Goal: Contribute content: Contribute content

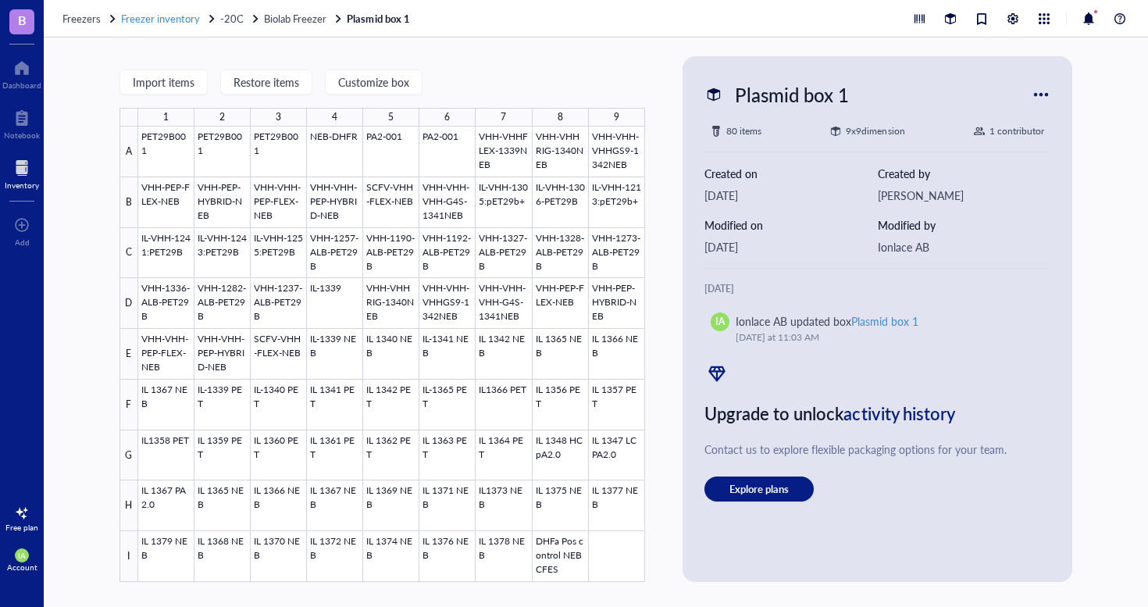
click at [187, 18] on span "Freezer inventory" at bounding box center [160, 18] width 79 height 15
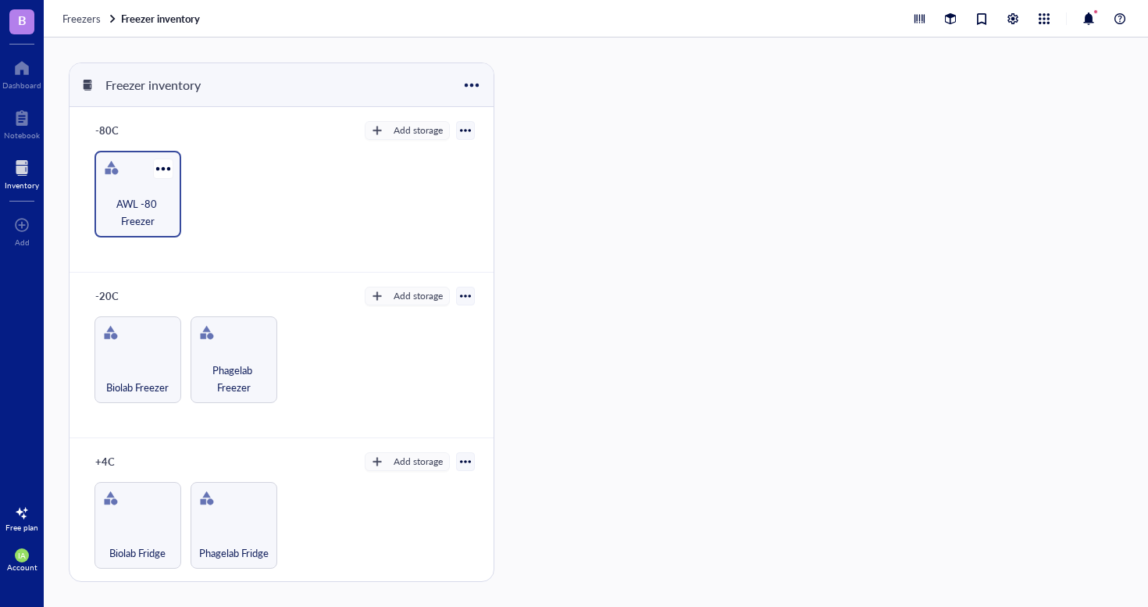
click at [145, 204] on span "AWL -80 Freezer" at bounding box center [137, 212] width 71 height 34
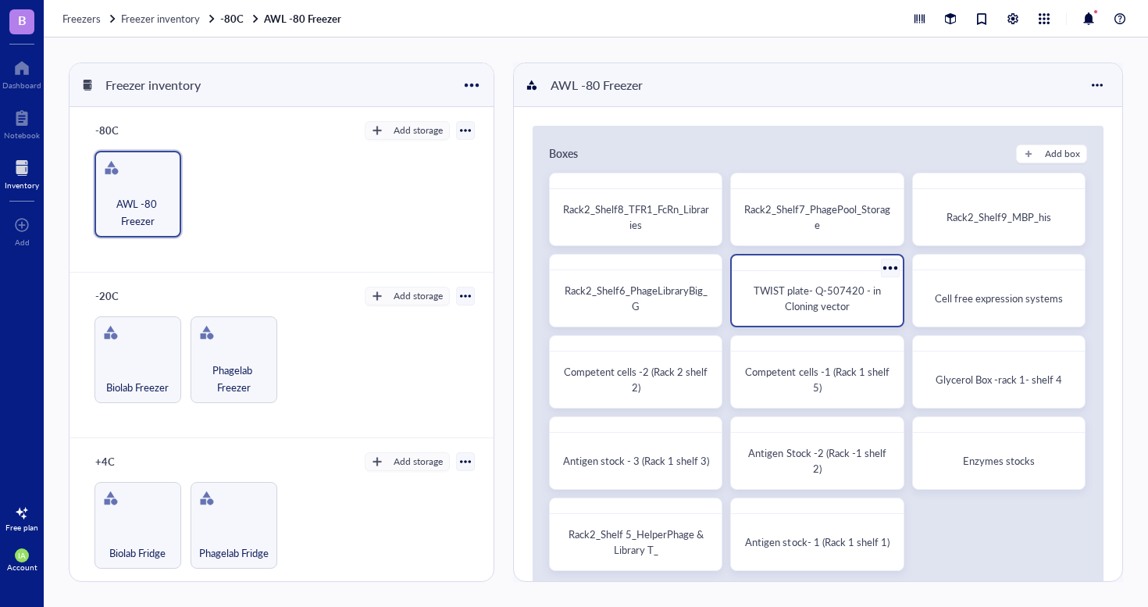
click at [839, 291] on span "TWIST plate- Q-507420 - in Cloning vector" at bounding box center [819, 298] width 130 height 30
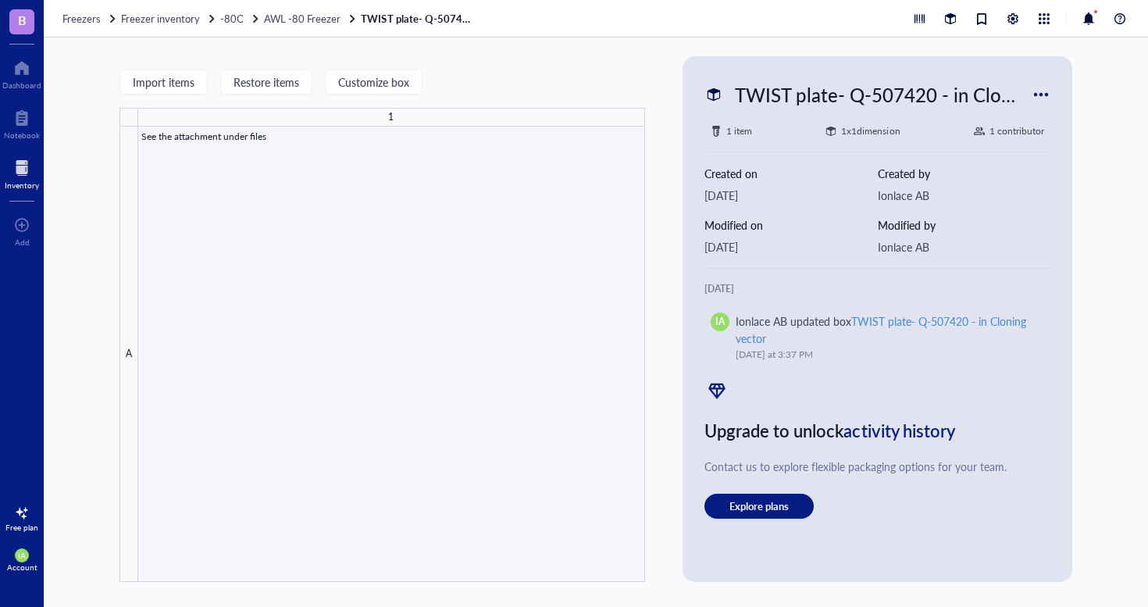
click at [397, 152] on div at bounding box center [391, 354] width 507 height 455
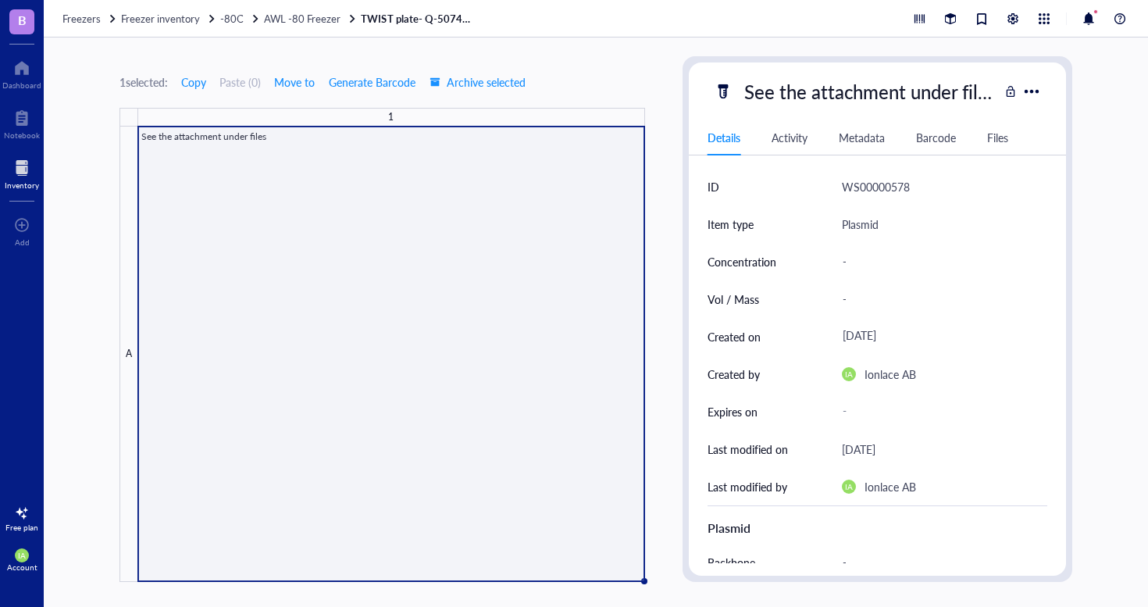
click at [1003, 143] on div "Files" at bounding box center [997, 137] width 21 height 17
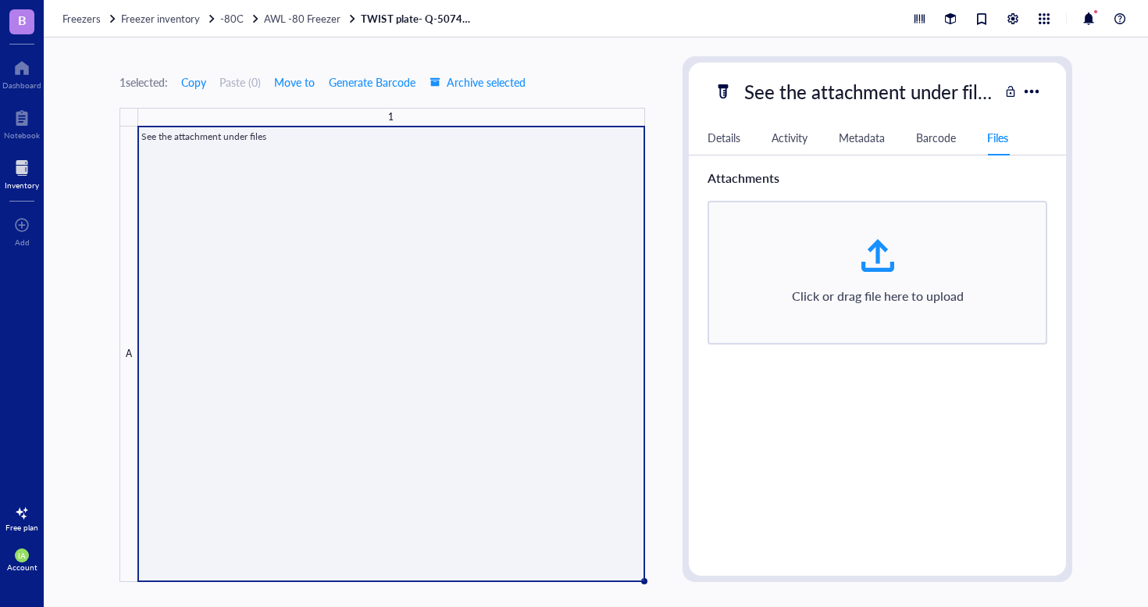
click at [844, 285] on div "Click or drag file here to upload" at bounding box center [878, 273] width 341 height 144
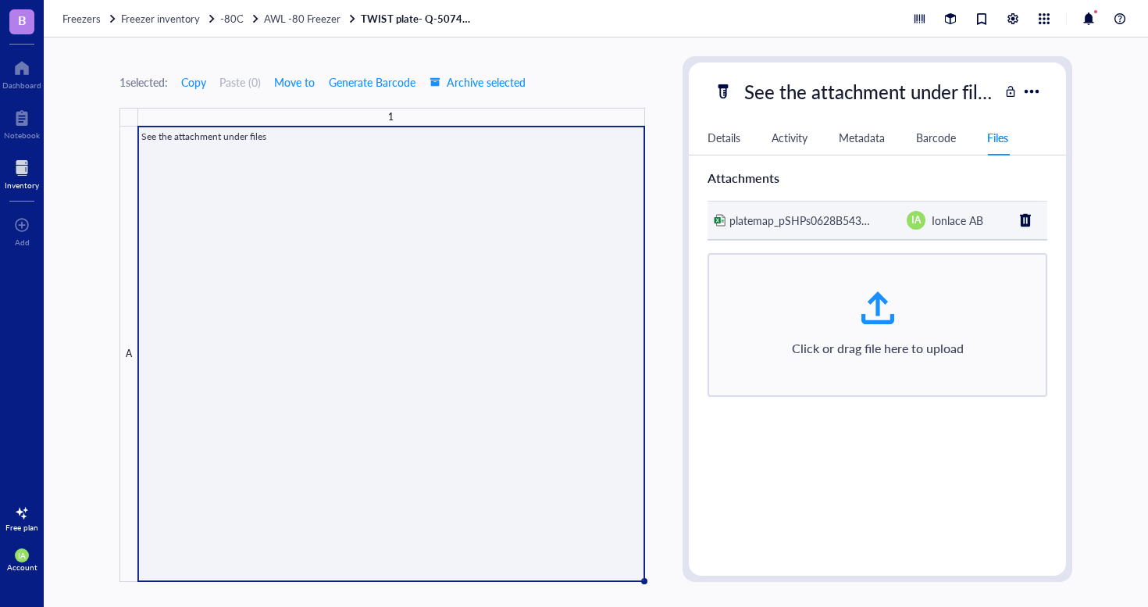
click at [870, 219] on span "platemap_pSHPs0628B543701TB_" at bounding box center [814, 220] width 169 height 16
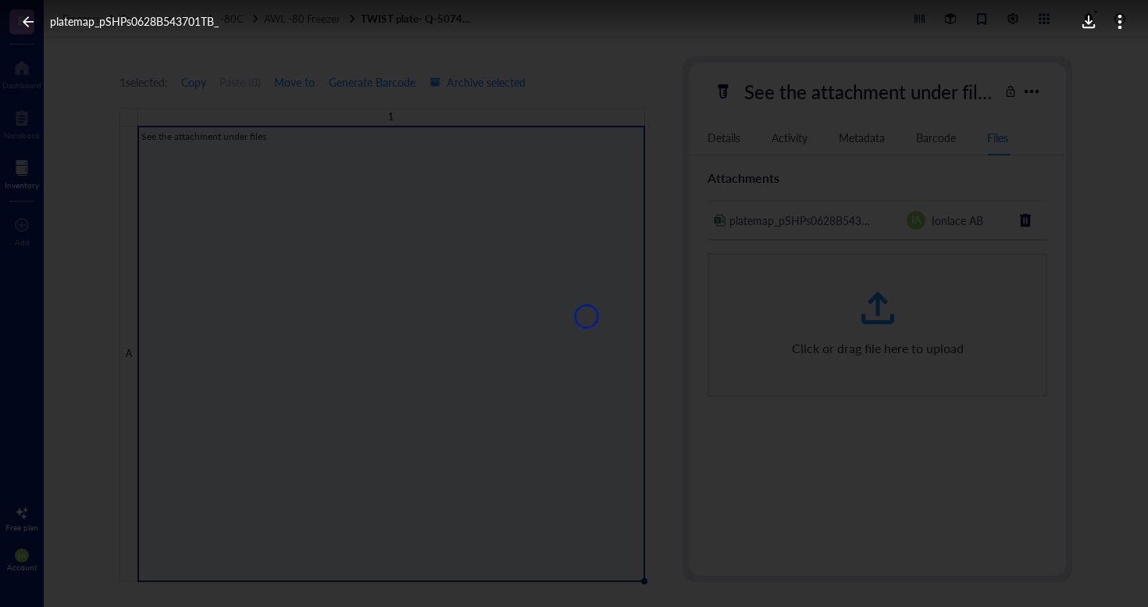
click at [1090, 22] on icon at bounding box center [1089, 22] width 12 height 12
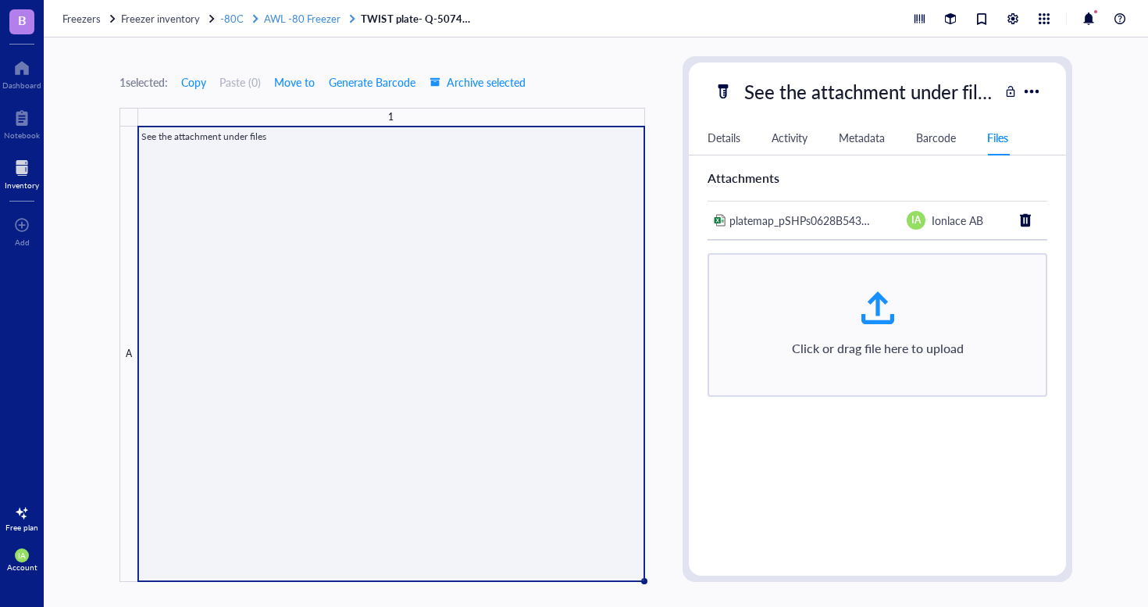
click at [298, 20] on span "AWL -80 Freezer" at bounding box center [302, 18] width 77 height 15
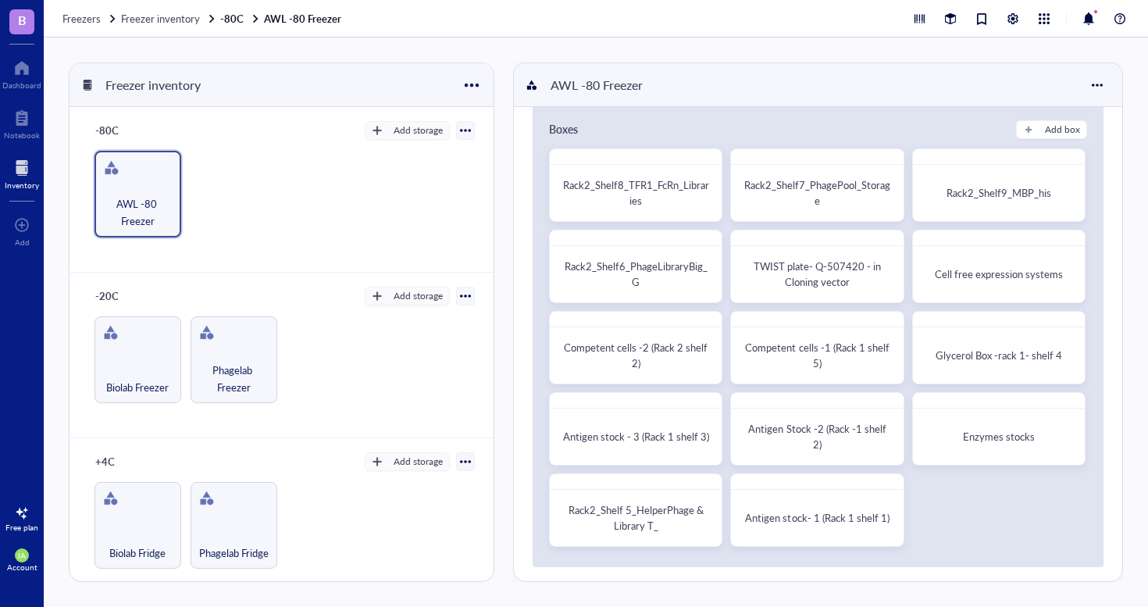
scroll to position [26, 0]
click at [937, 344] on div "Glycerol Box -rack 1- shelf 4" at bounding box center [999, 354] width 158 height 42
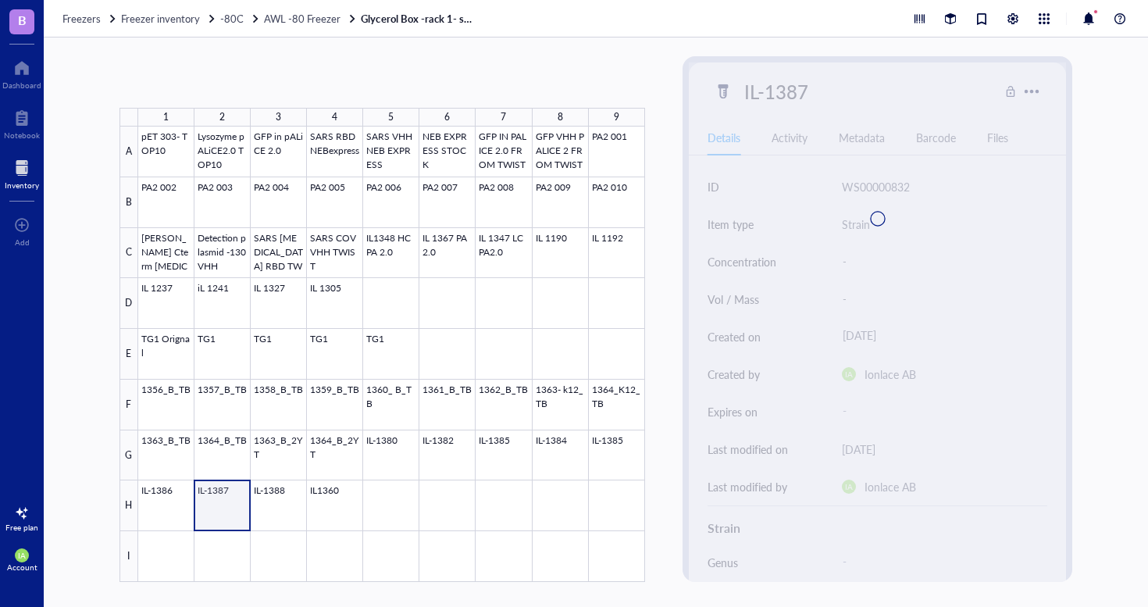
click at [237, 501] on div at bounding box center [391, 354] width 507 height 455
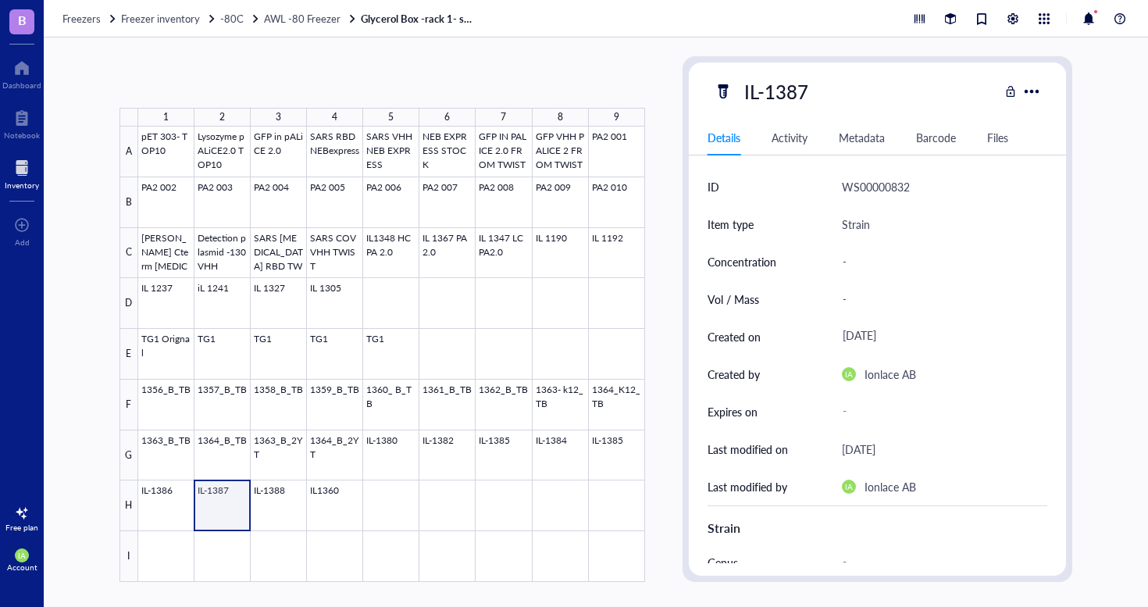
click at [237, 501] on div at bounding box center [391, 354] width 507 height 455
click at [314, 16] on span "AWL -80 Freezer" at bounding box center [302, 18] width 77 height 15
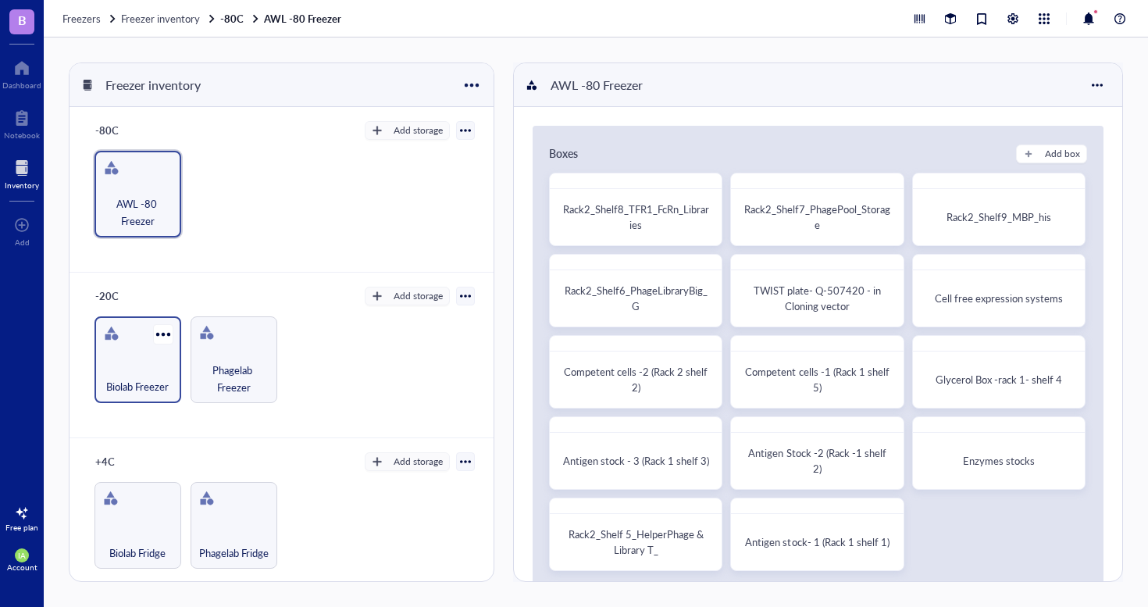
click at [150, 375] on div "Biolab Freezer" at bounding box center [137, 378] width 71 height 34
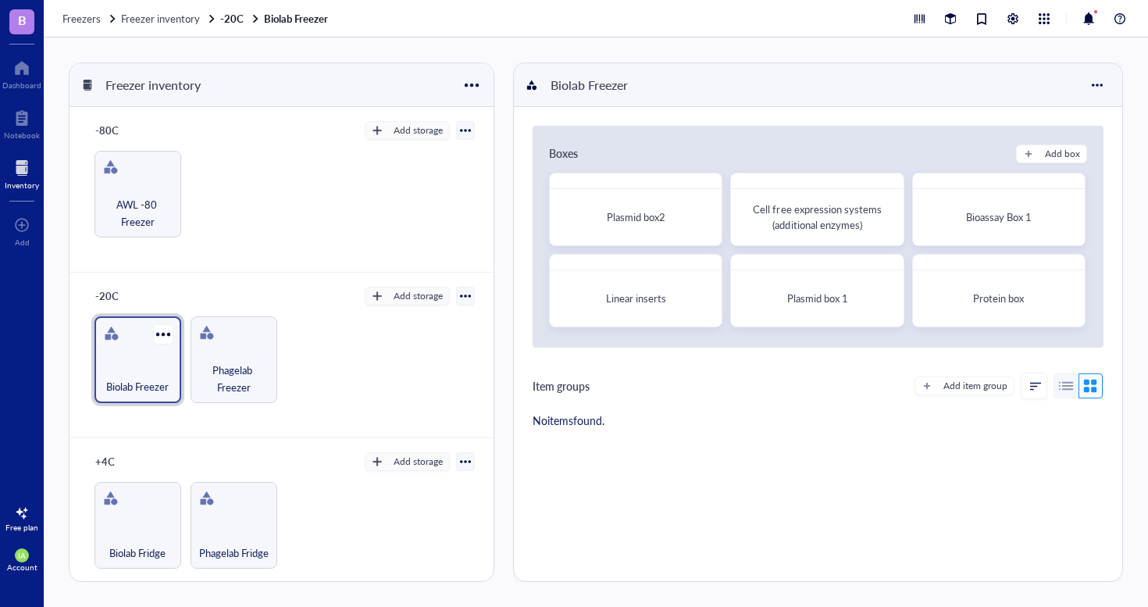
click at [150, 375] on div "Biolab Freezer" at bounding box center [137, 378] width 71 height 34
click at [826, 212] on span "Cell free expression systems (additional enzymes)" at bounding box center [818, 217] width 130 height 30
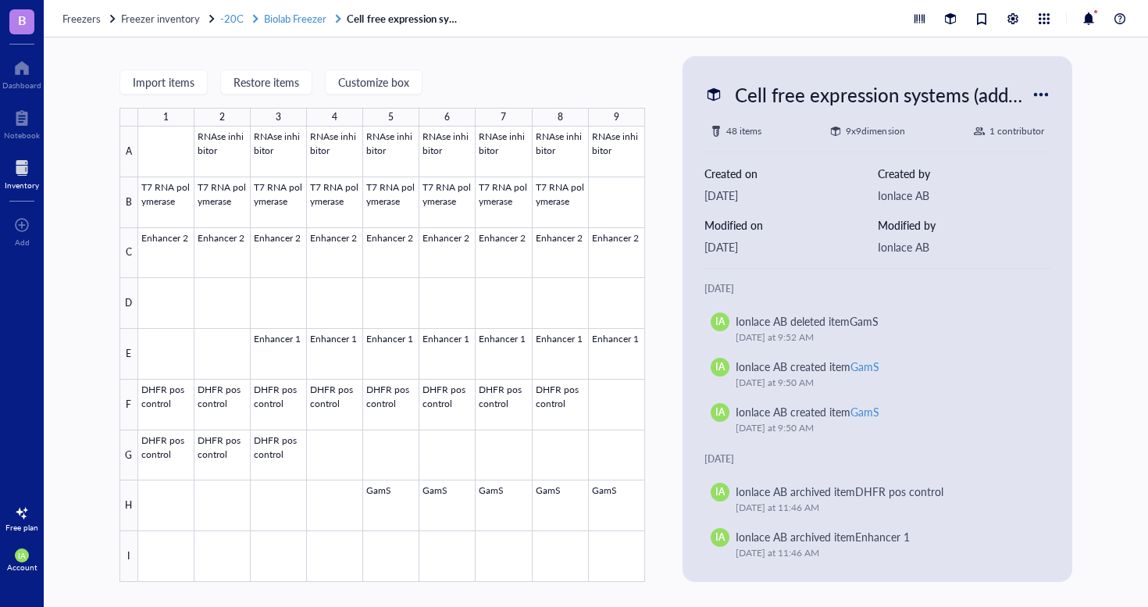
click at [291, 19] on span "Biolab Freezer" at bounding box center [295, 18] width 62 height 15
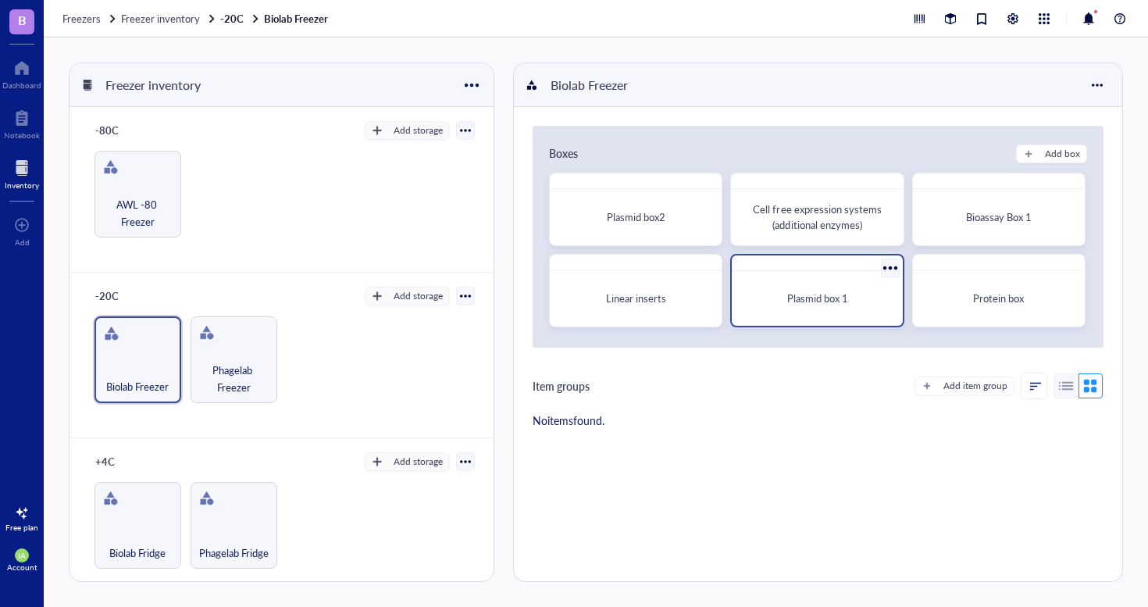
click at [822, 307] on div "Plasmid box 1" at bounding box center [817, 298] width 158 height 42
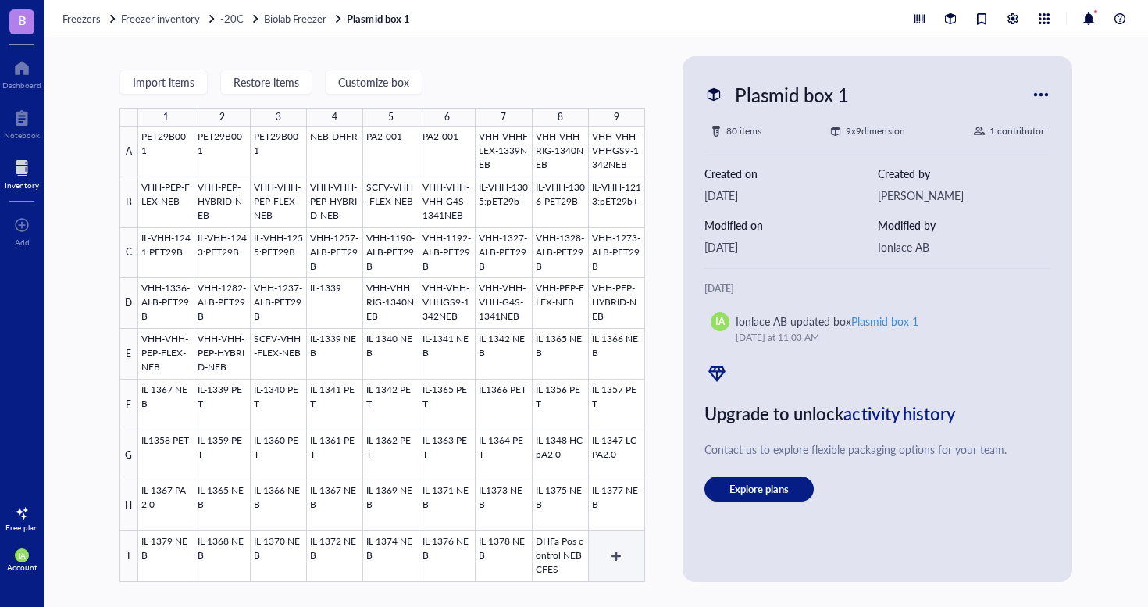
click at [608, 562] on div at bounding box center [391, 354] width 507 height 455
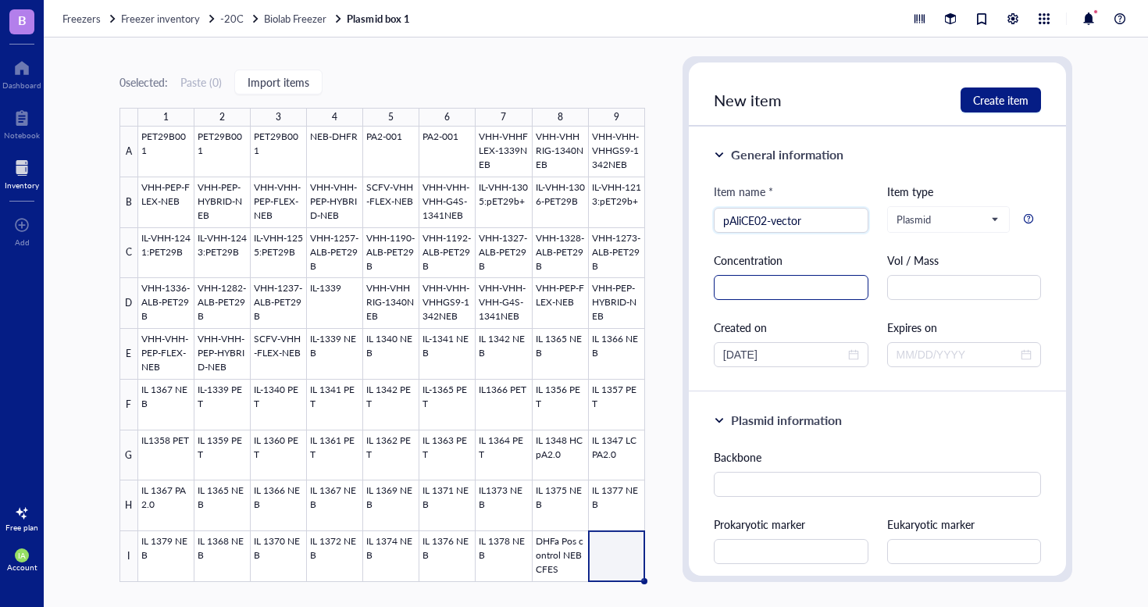
type input "pAliCE02-vector"
click at [827, 286] on input "text" at bounding box center [791, 287] width 155 height 25
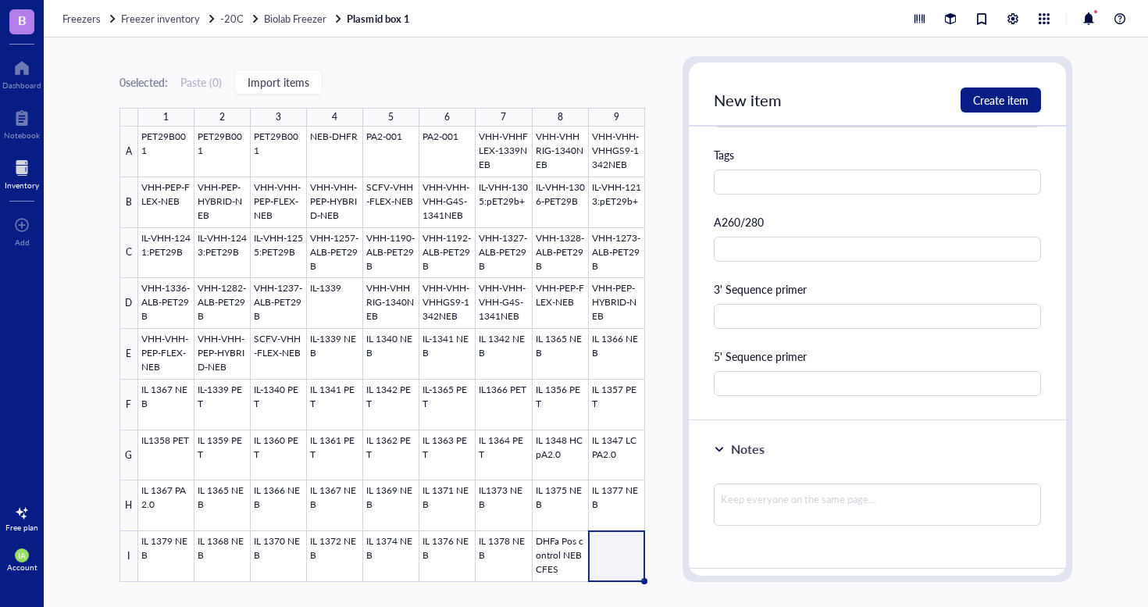
scroll to position [657, 0]
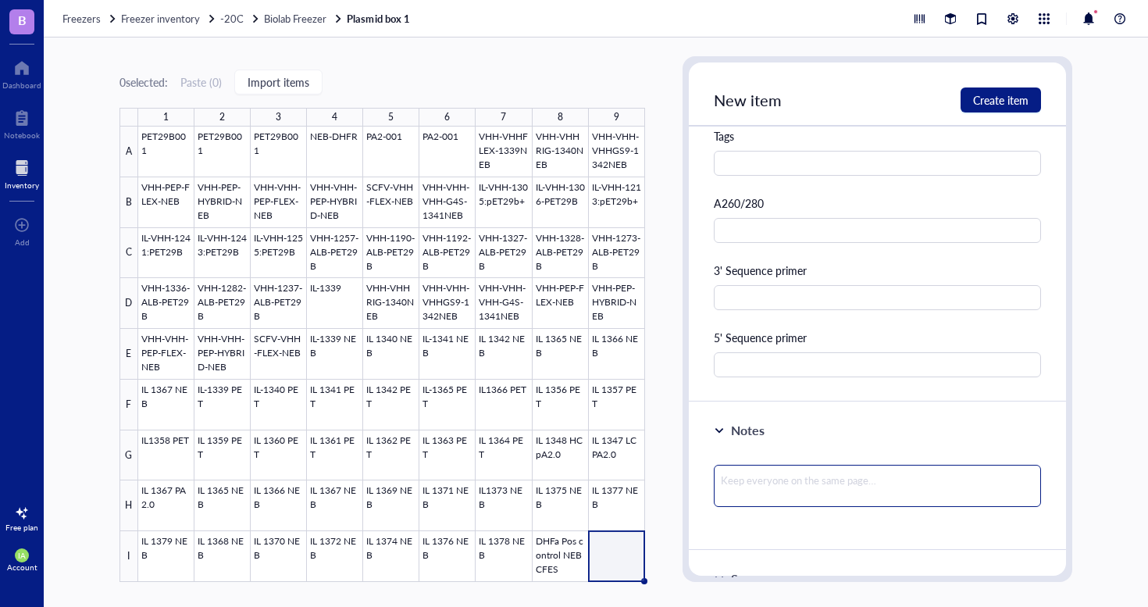
type input "250 ng/uL"
click at [752, 482] on textarea at bounding box center [878, 486] width 328 height 42
type textarea "v"
type textarea "ve"
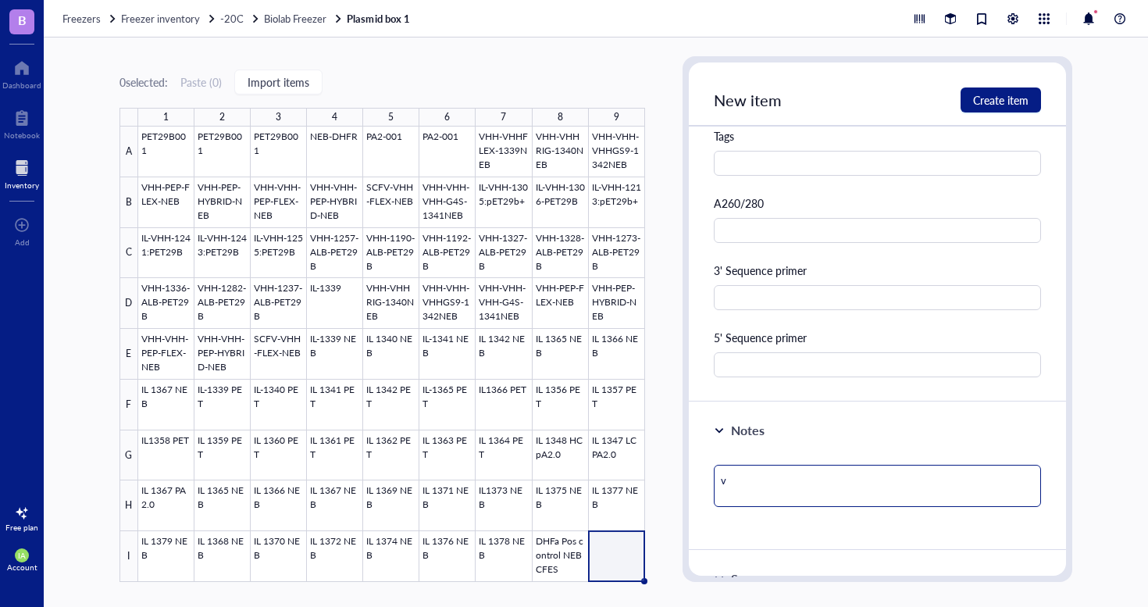
type textarea "ve"
type textarea "vec"
type textarea "vect"
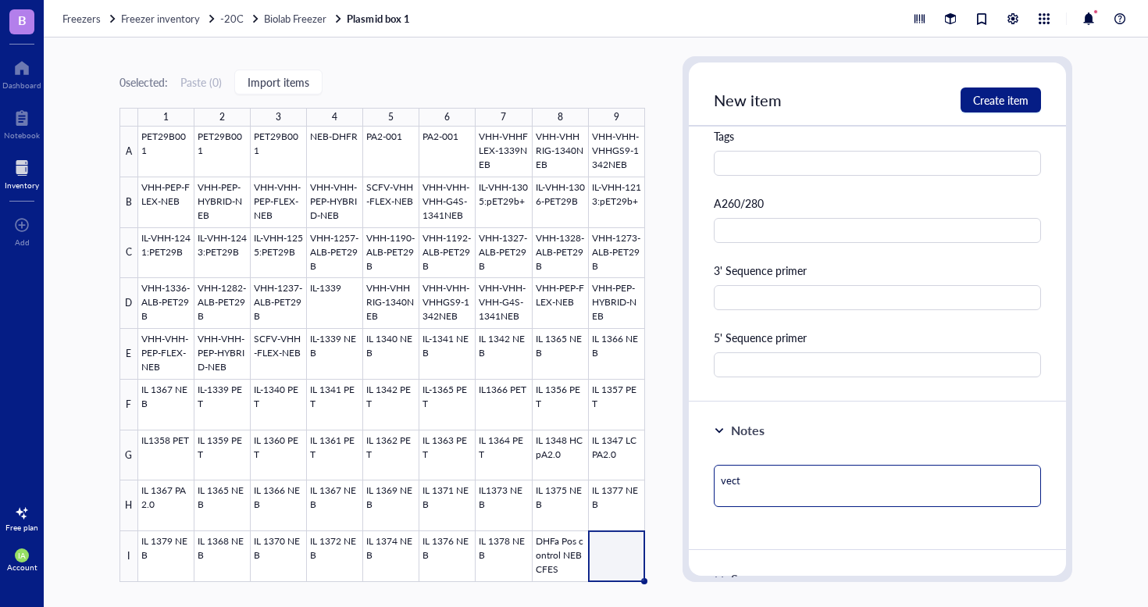
type textarea "vecto"
type textarea "vector"
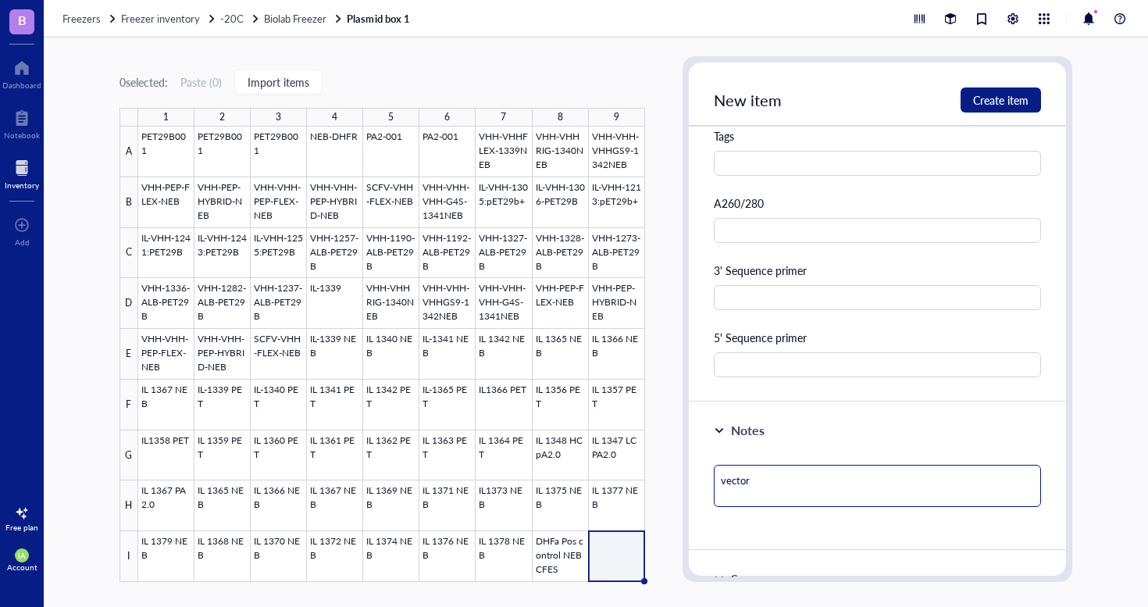
type textarea "vector"
type textarea "vector f"
type textarea "vector fo"
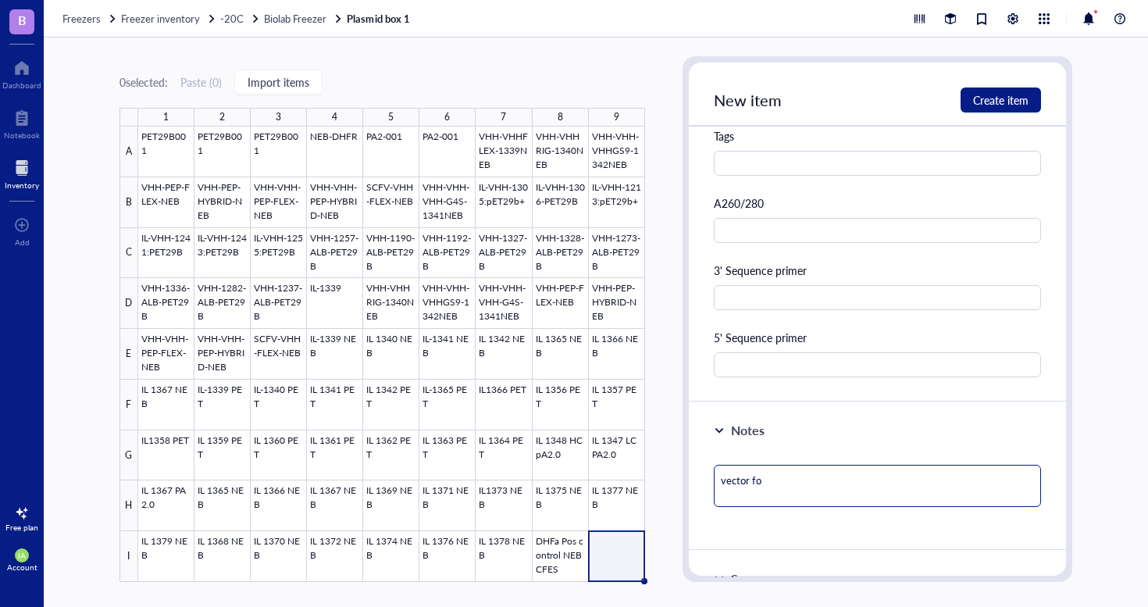
type textarea "vector for"
type textarea "vector for m"
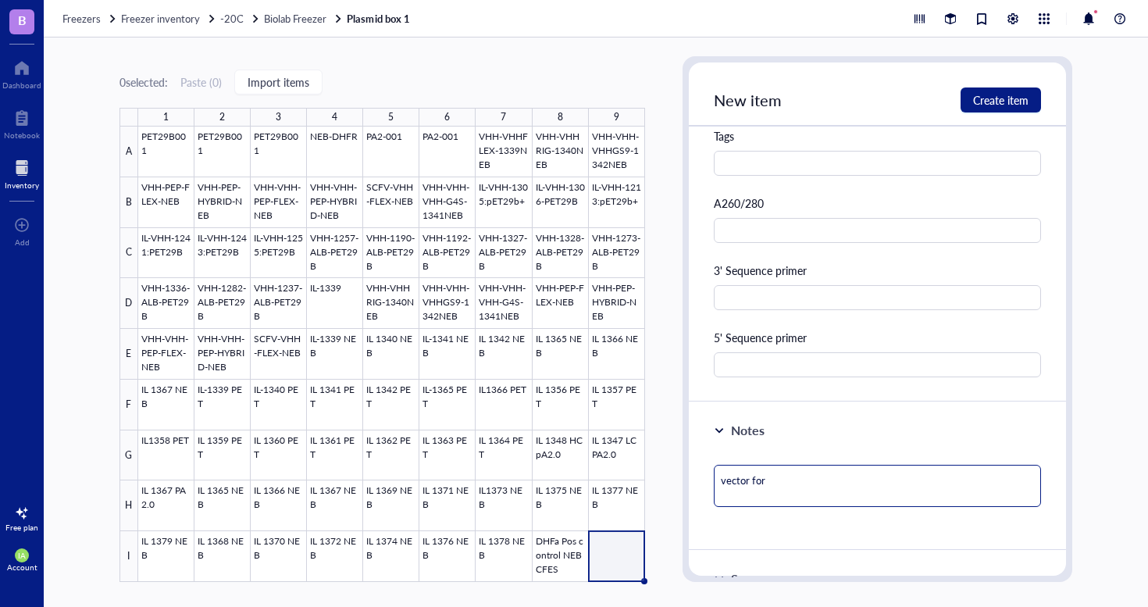
type textarea "vector for m"
type textarea "vector for mi"
type textarea "vector for mic"
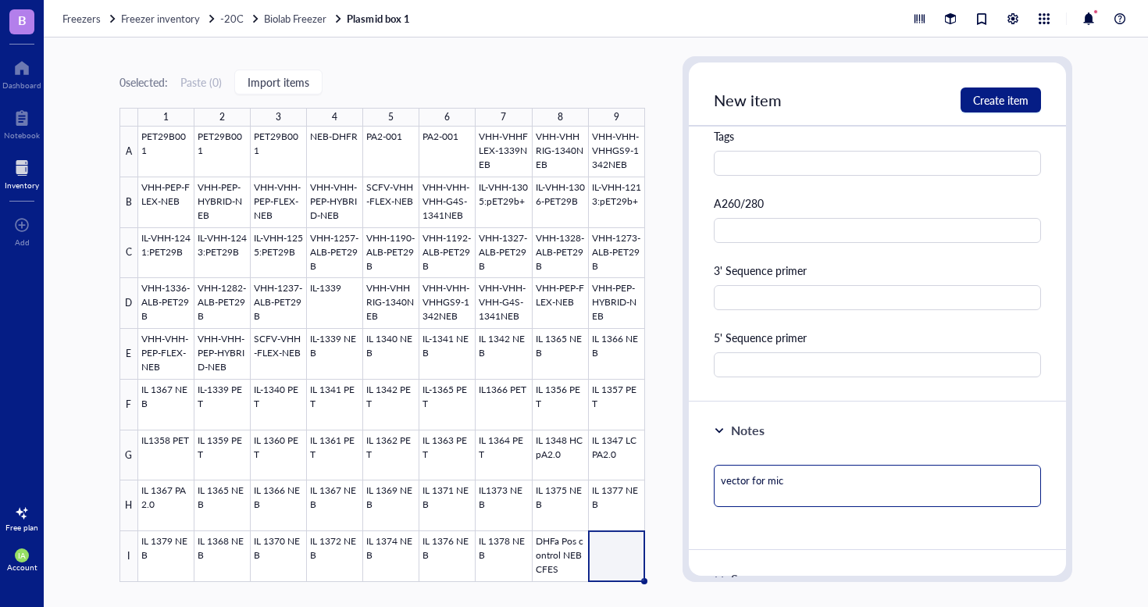
type textarea "vector for micr"
type textarea "vector for micro"
type textarea "vector for micros"
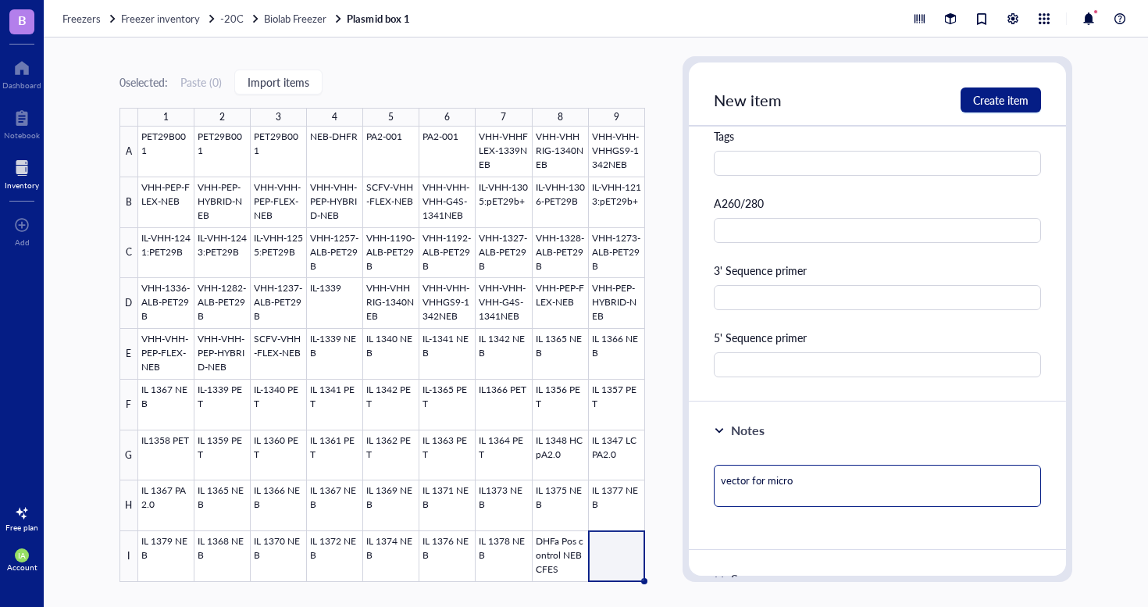
type textarea "vector for micros"
type textarea "vector for microso"
type textarea "vector for microsom"
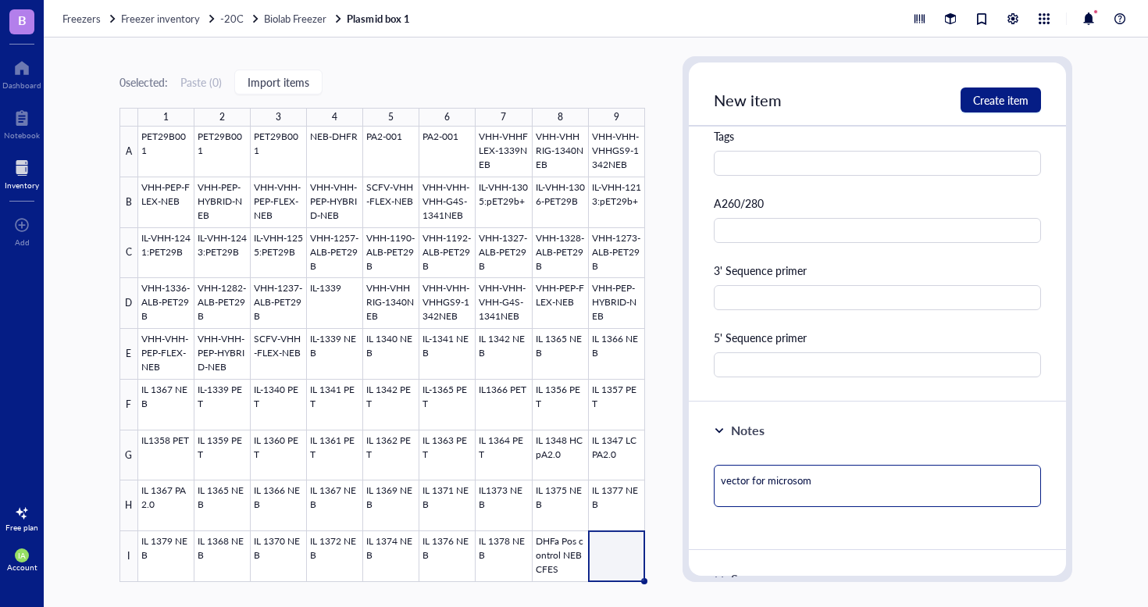
type textarea "vector for microsoma"
type textarea "vector for microsomal"
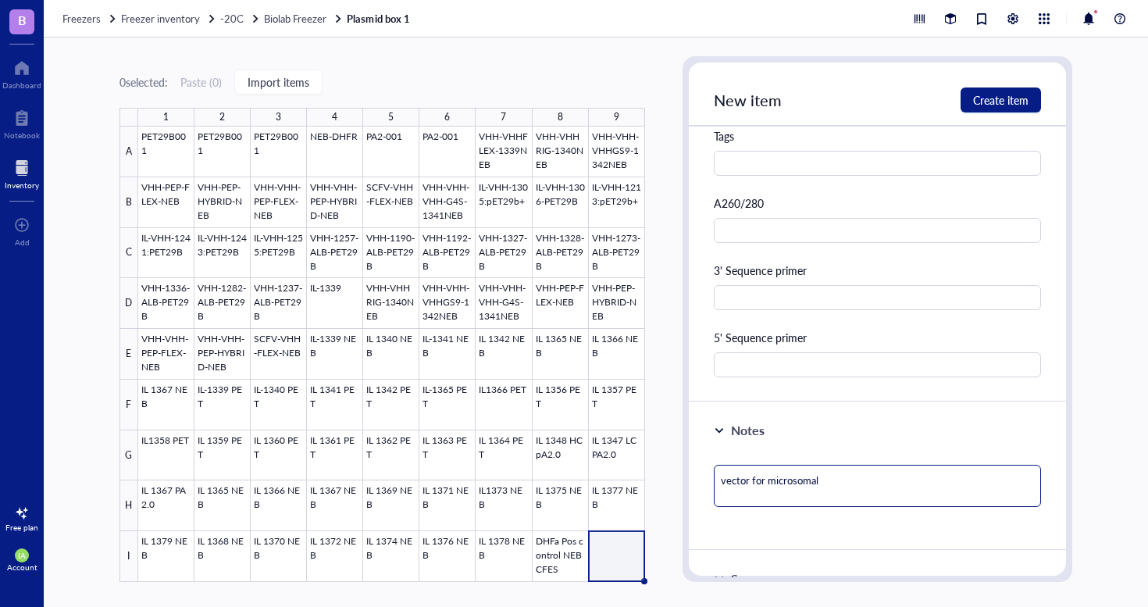
type textarea "vector for microsomal"
type textarea "vector for microsomal t"
type textarea "vector for microsomal ta"
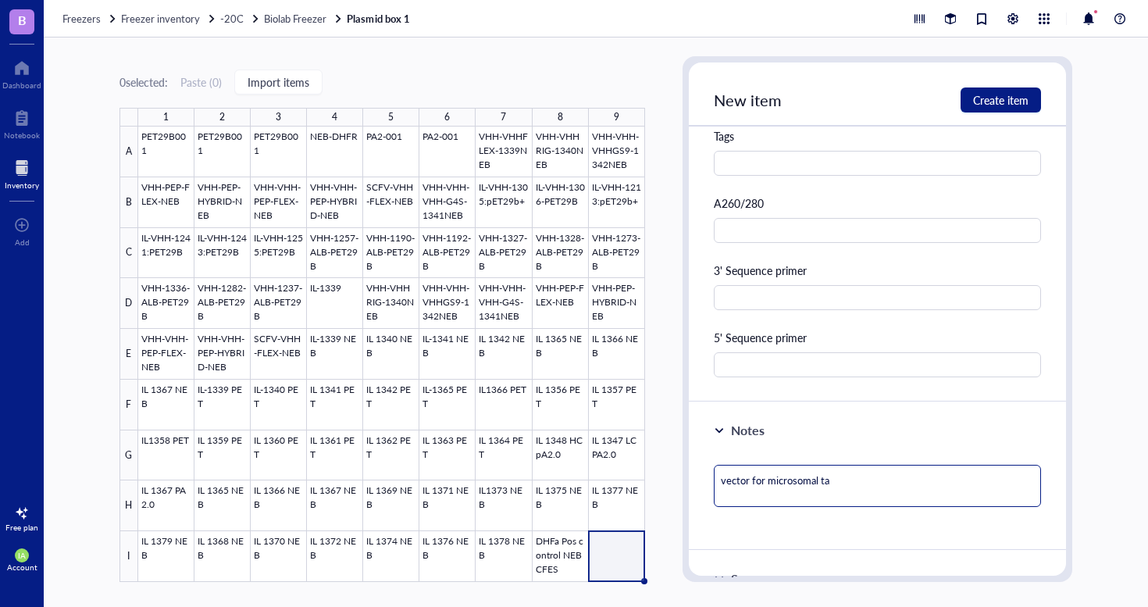
type textarea "vector for microsomal tar"
type textarea "vector for microsomal targ"
type textarea "vector for microsomal targe"
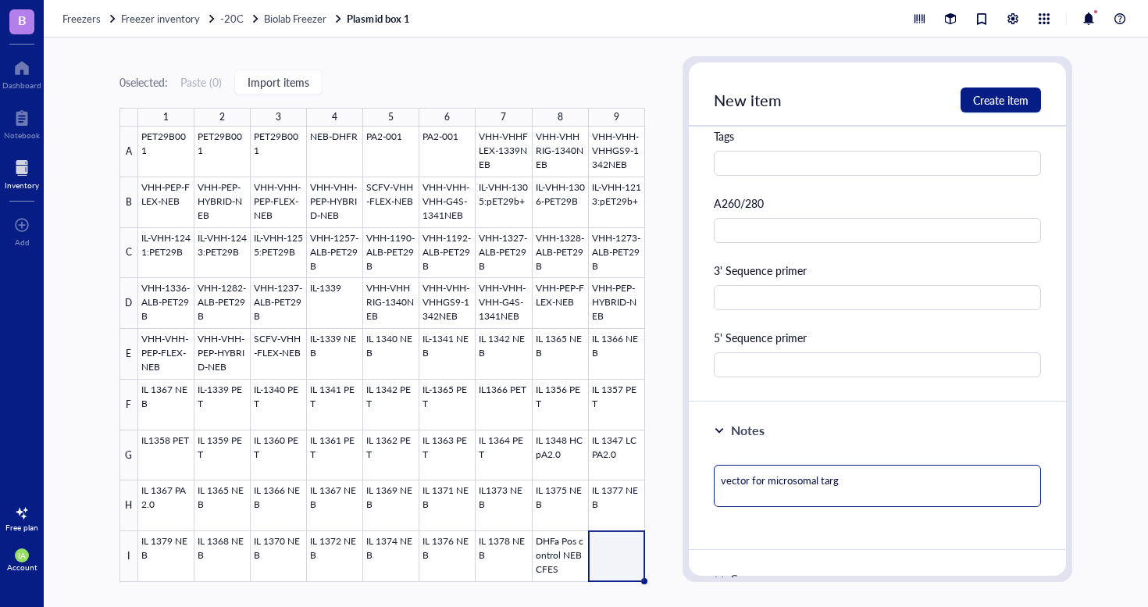
type textarea "vector for microsomal targe"
type textarea "vector for microsomal target"
type textarea "vector for microsomal targeti"
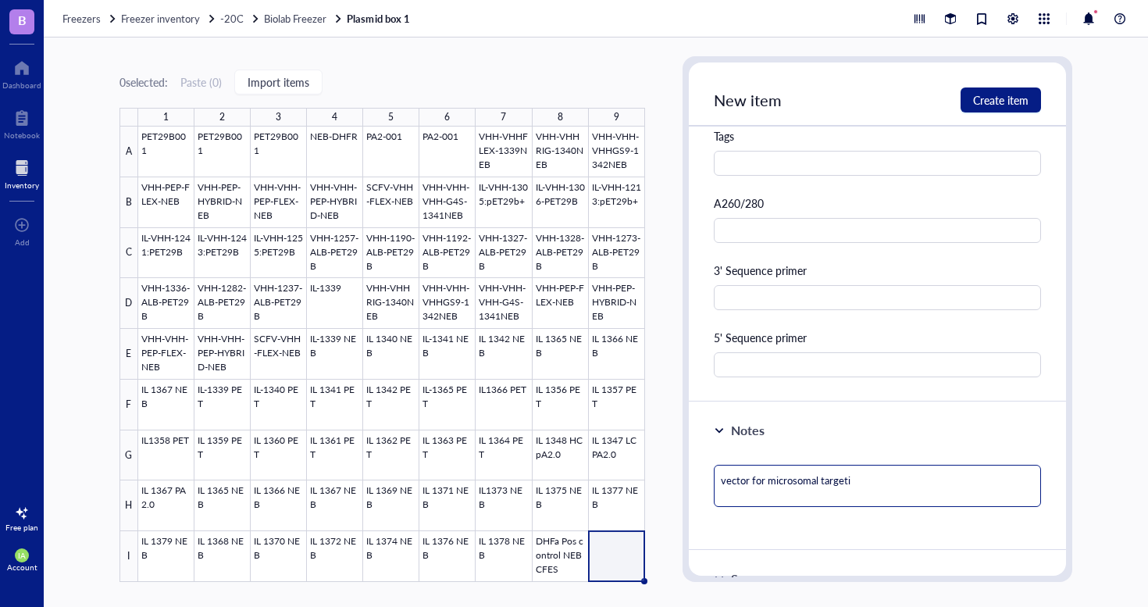
type textarea "vector for microsomal targetin"
type textarea "vector for microsomal targeting"
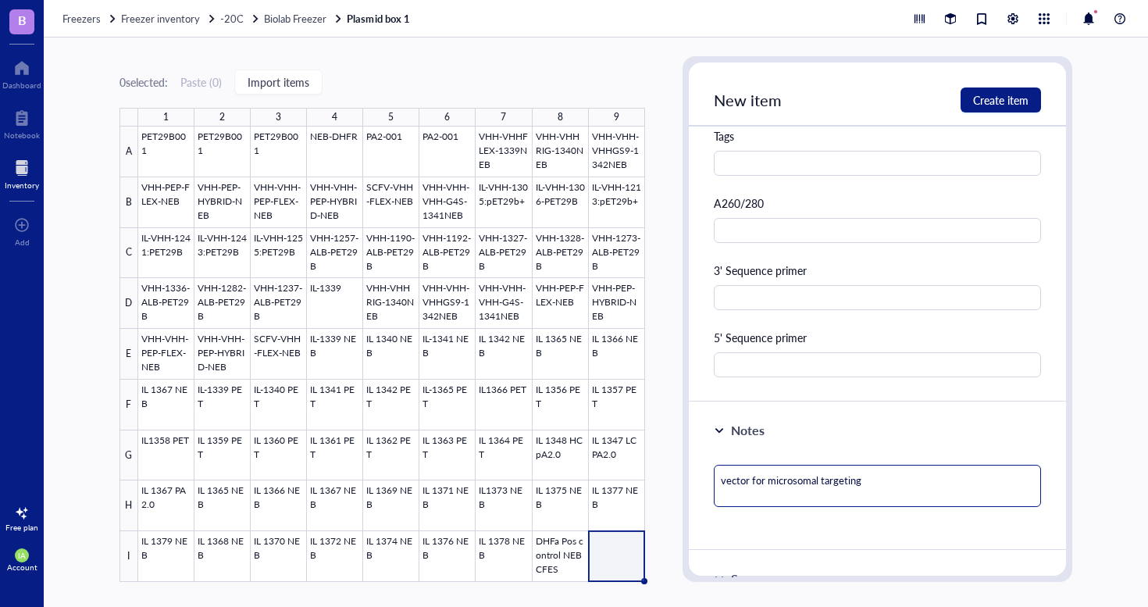
type textarea "vector for microsomal targeting"
type textarea "vector for microsomal targeting ("
type textarea "vector for microsomal targeting (f"
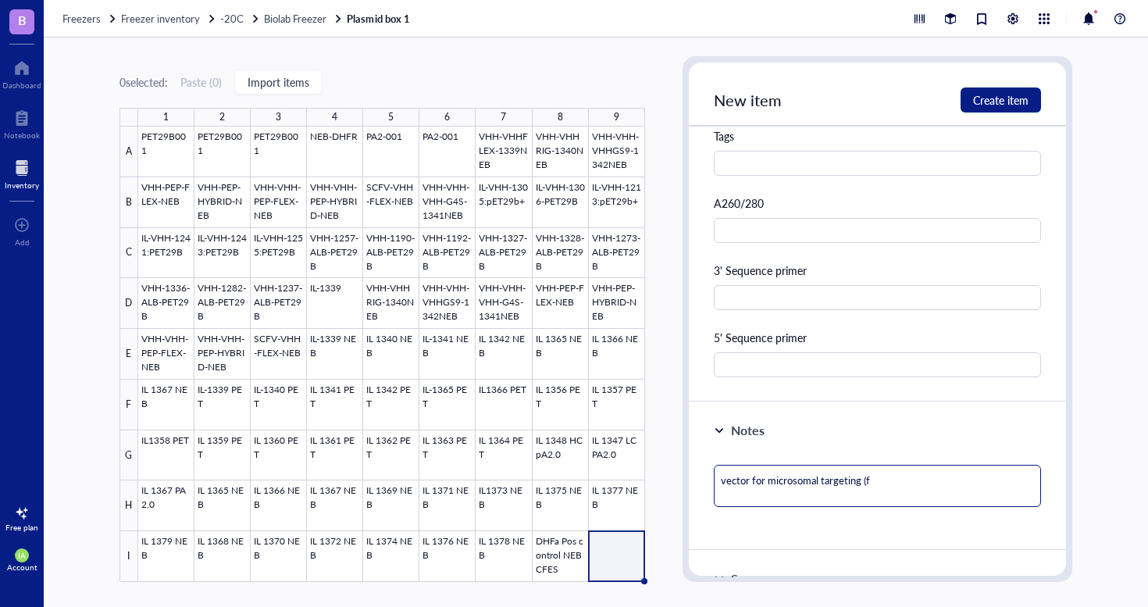
type textarea "vector for microsomal targeting (fr"
type textarea "vector for microsomal targeting (fro"
type textarea "vector for microsomal targeting (from"
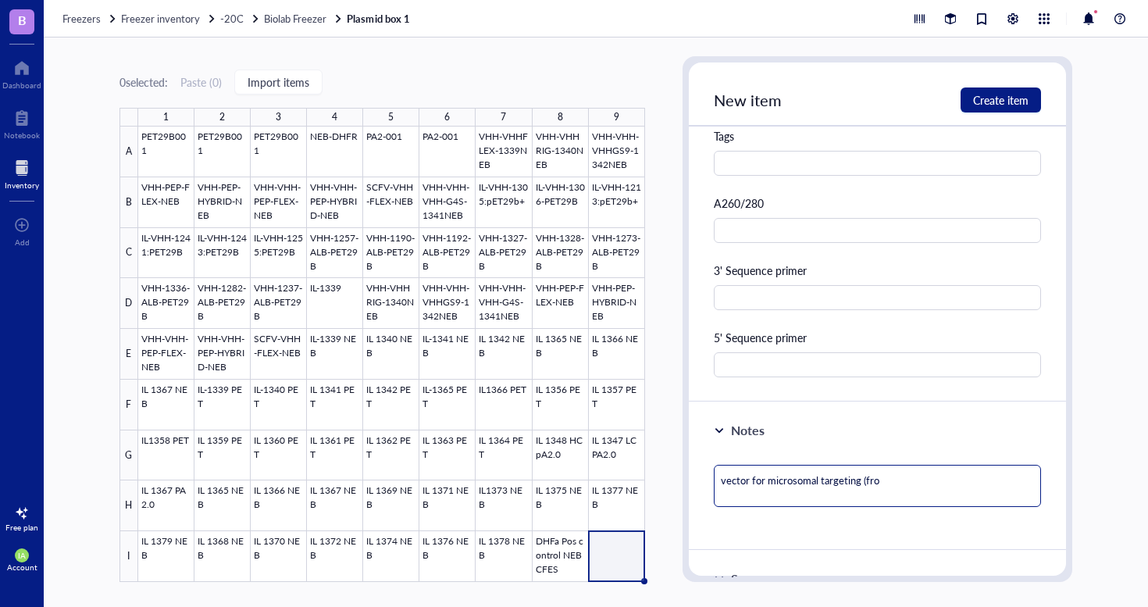
type textarea "vector for microsomal targeting (from"
type textarea "vector for microsomal targeting (from p"
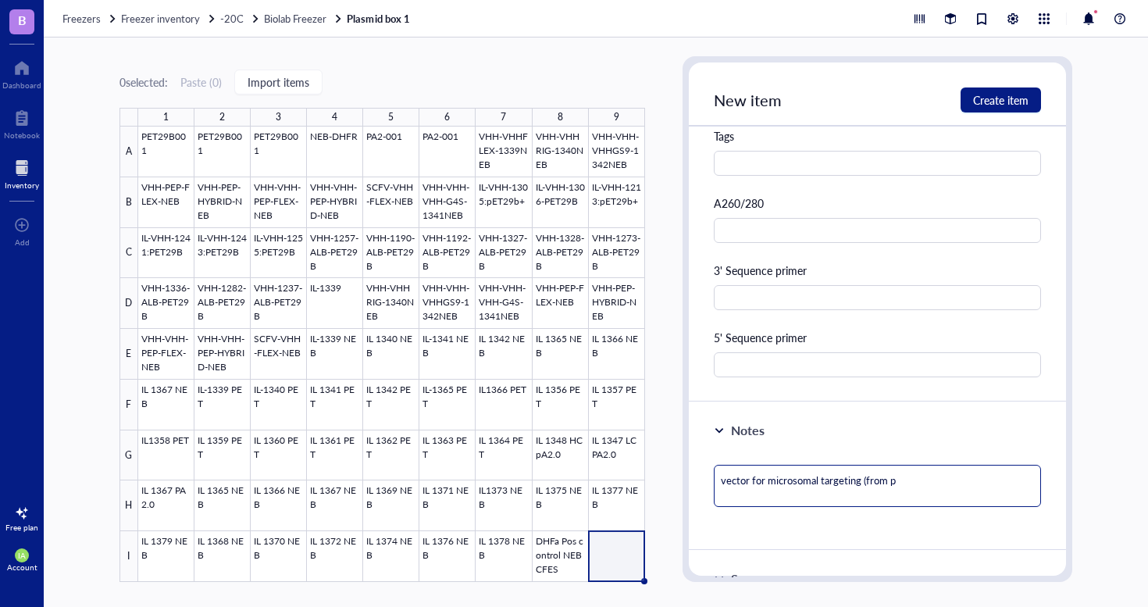
type textarea "vector for microsomal targeting (from"
type textarea "vector for microsomal targeting (from A"
type textarea "vector for microsomal targeting (from Al"
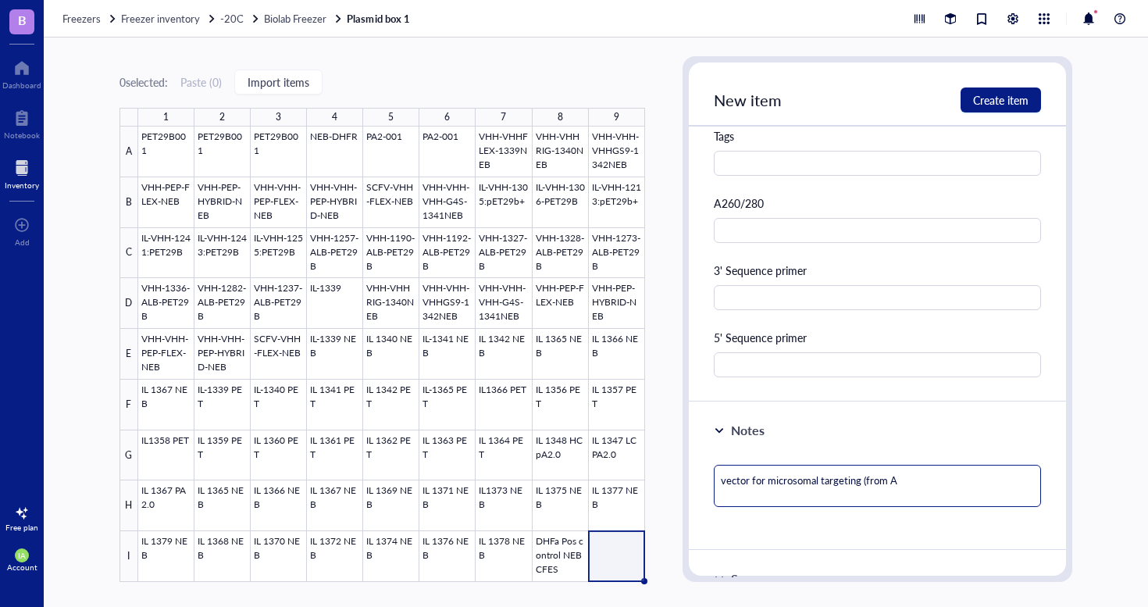
type textarea "vector for microsomal targeting (from Al"
type textarea "vector for microsomal targeting (from [PERSON_NAME]"
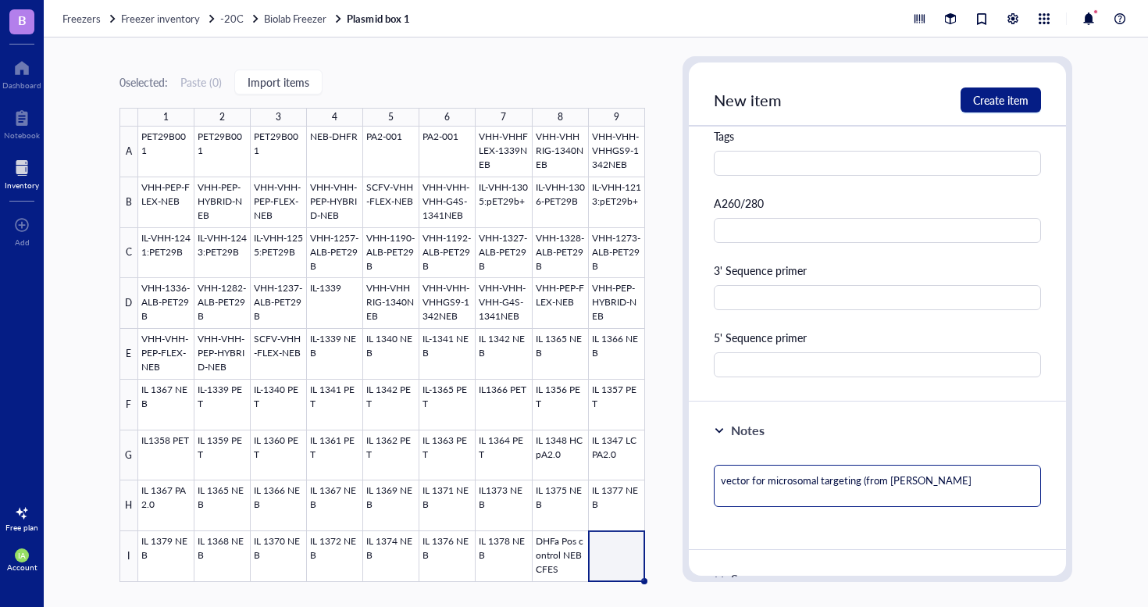
type textarea "vector for microsomal targeting (from [PERSON_NAME]"
type textarea "vector for microsomal targeting (from AliCEe"
type textarea "vector for microsomal targeting (from AliCEex"
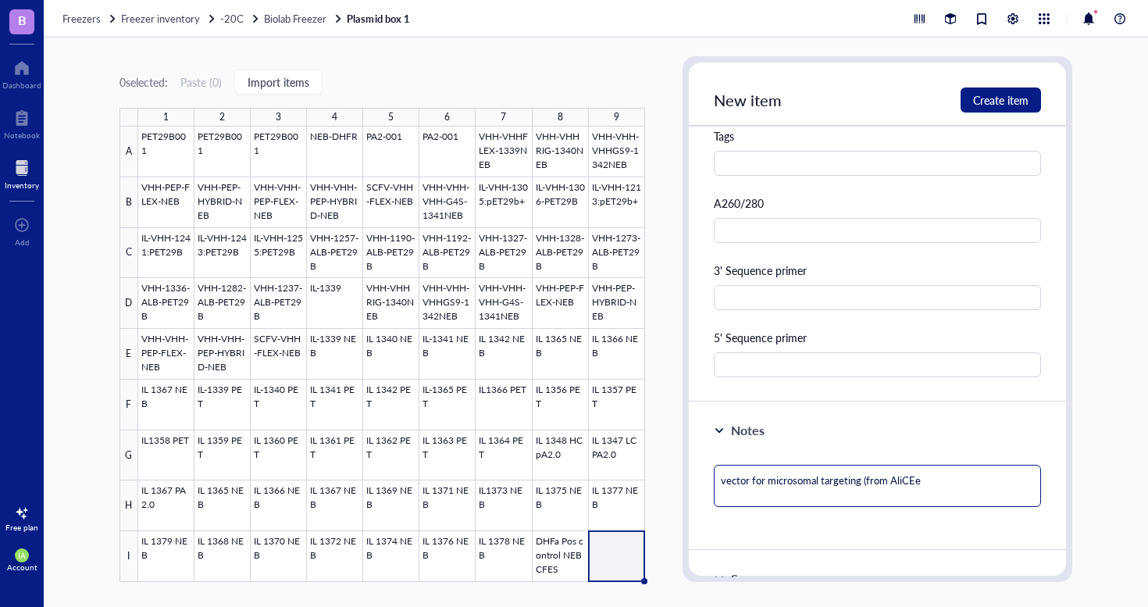
type textarea "vector for microsomal targeting (from AliCEex"
type textarea "vector for microsomal targeting (from AliCEexo"
type textarea "vector for microsomal targeting (from AliCEexor"
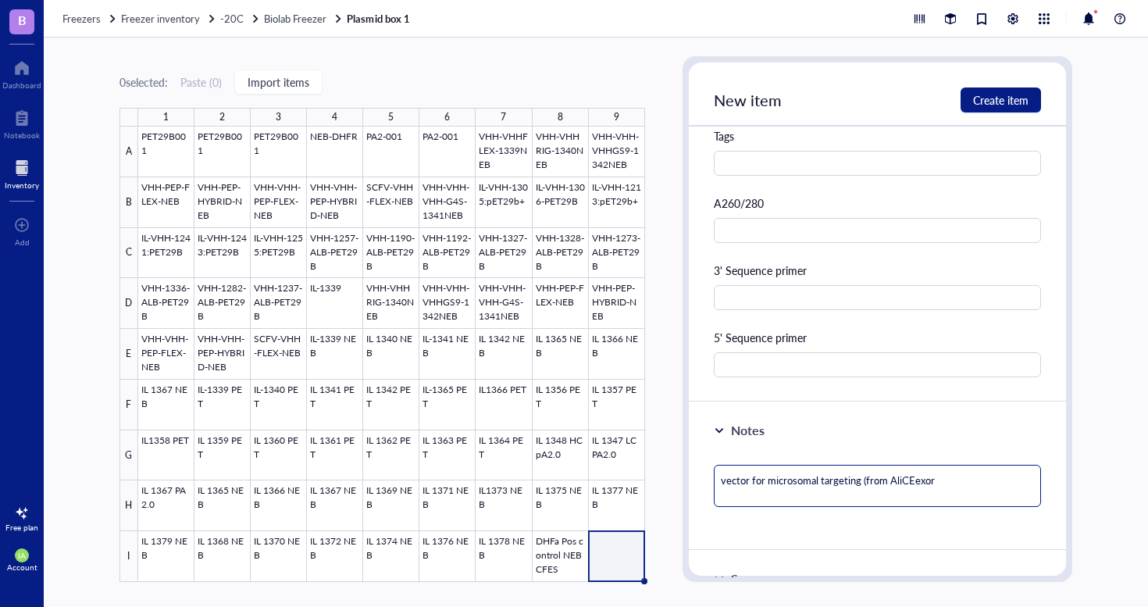
type textarea "vector for microsomal targeting (from AliCEexore"
type textarea "vector for microsomal targeting (from AliCEexores"
type textarea "vector for microsomal targeting (from AliCEexoress"
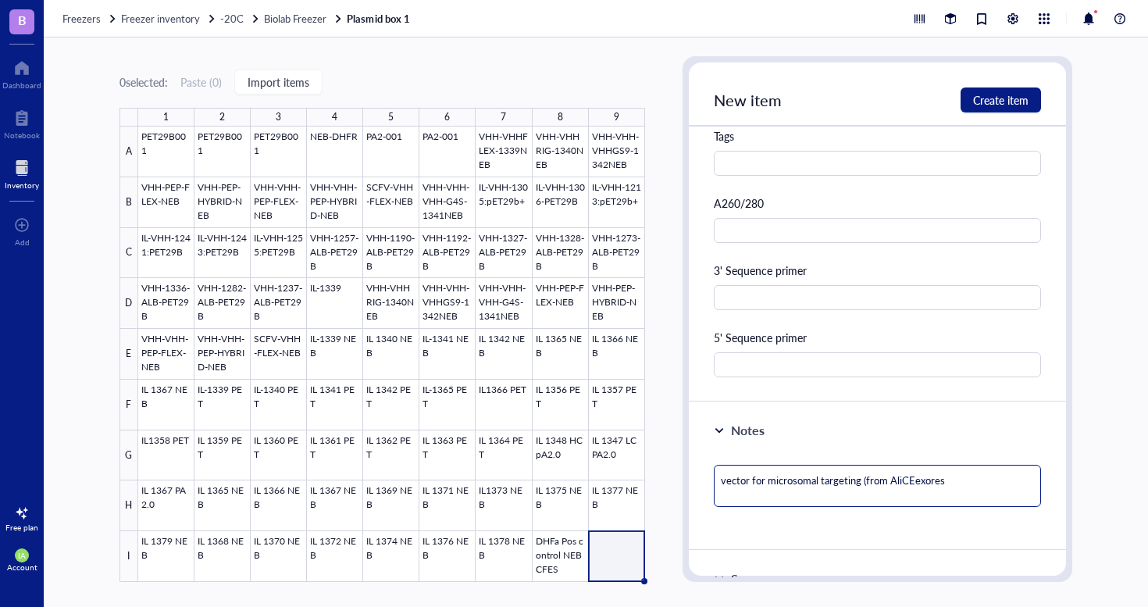
type textarea "vector for microsomal targeting (from AliCEexoress"
type textarea "vector for microsomal targeting (from AliCEexores"
type textarea "vector for microsomal targeting (from AliCEexore"
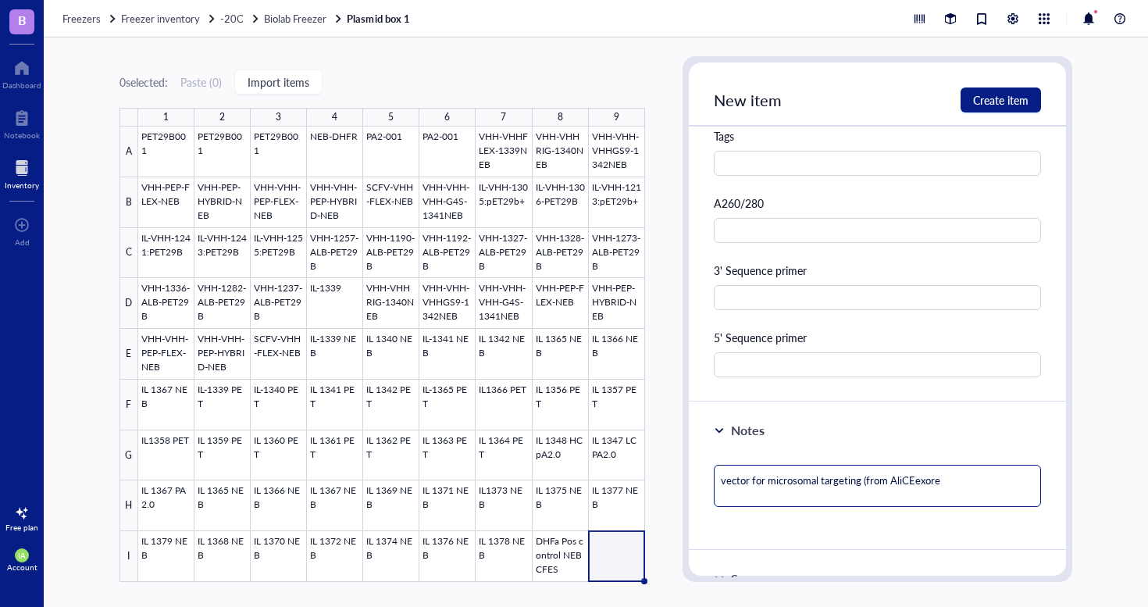
type textarea "vector for microsomal targeting (from AliCEexor"
type textarea "vector for microsomal targeting (from AliCEexo"
type textarea "vector for microsomal targeting (from AliCEex"
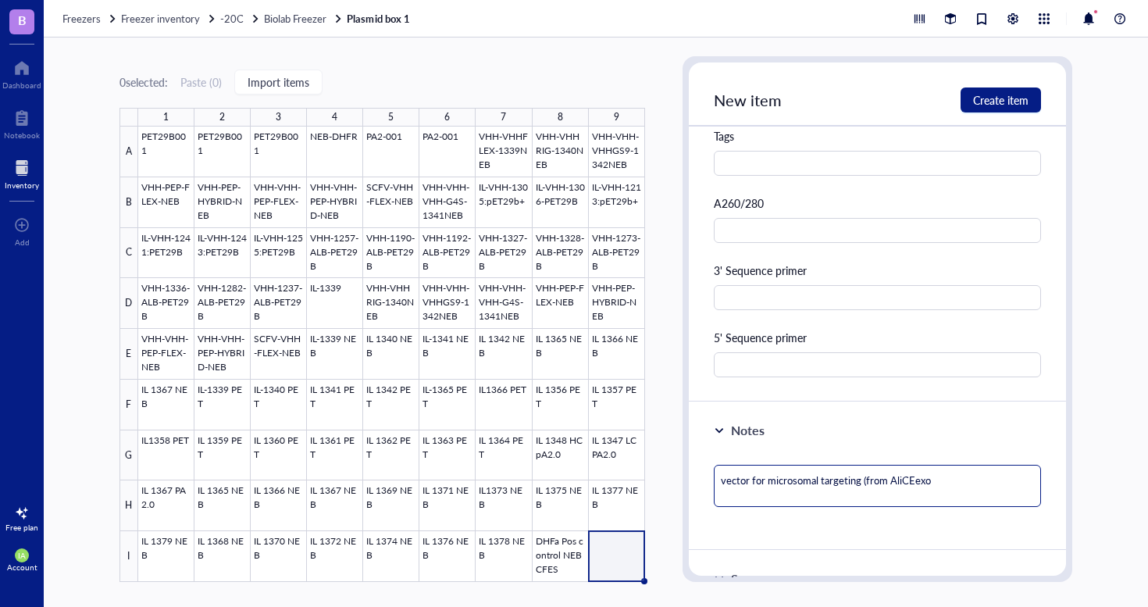
type textarea "vector for microsomal targeting (from AliCEex"
type textarea "vector for microsomal targeting (from AliCEexp"
type textarea "vector for microsomal targeting (from AliCEex"
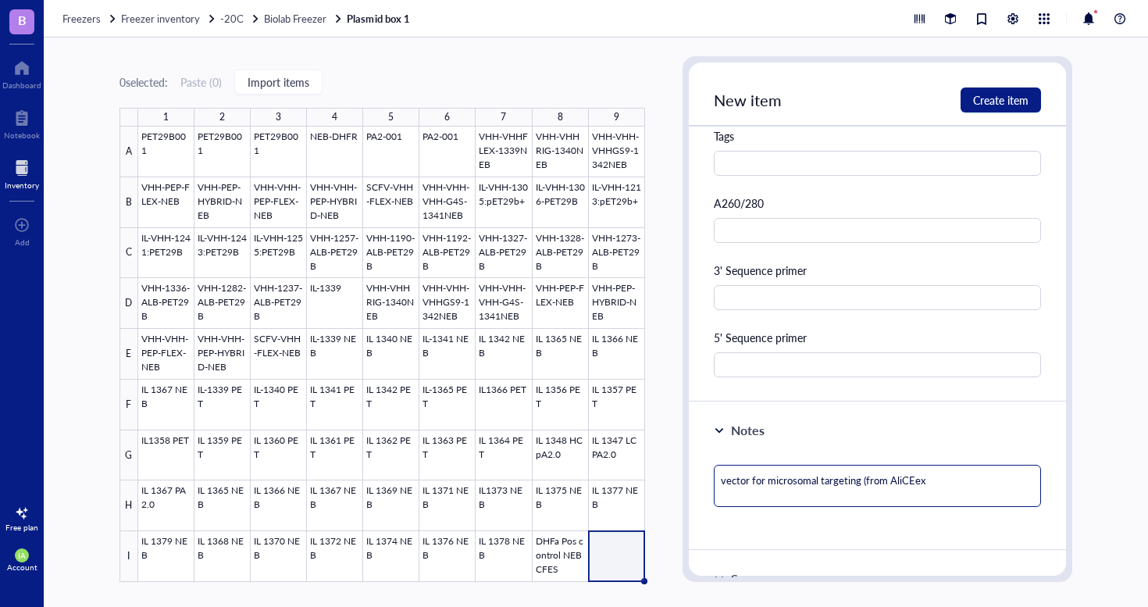
type textarea "vector for microsomal targeting (from AliCEe"
type textarea "vector for microsomal targeting (from AliCEex"
type textarea "vector for microsomal targeting (from AliCEexp"
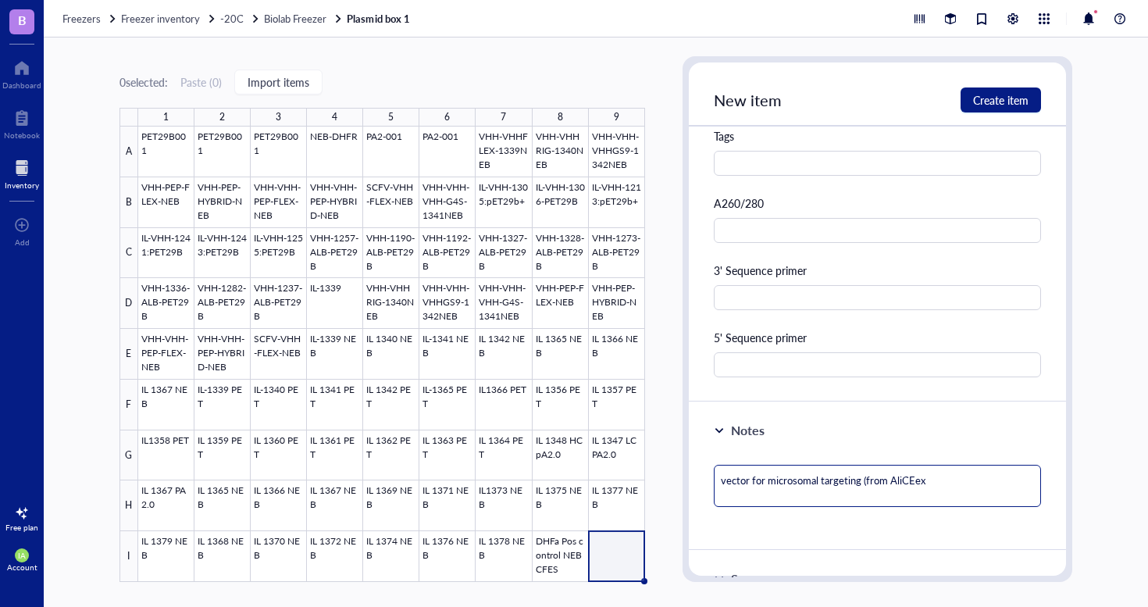
type textarea "vector for microsomal targeting (from AliCEexp"
type textarea "vector for microsomal targeting (from AliCEexpr"
type textarea "vector for microsomal targeting (from AliCEexpre"
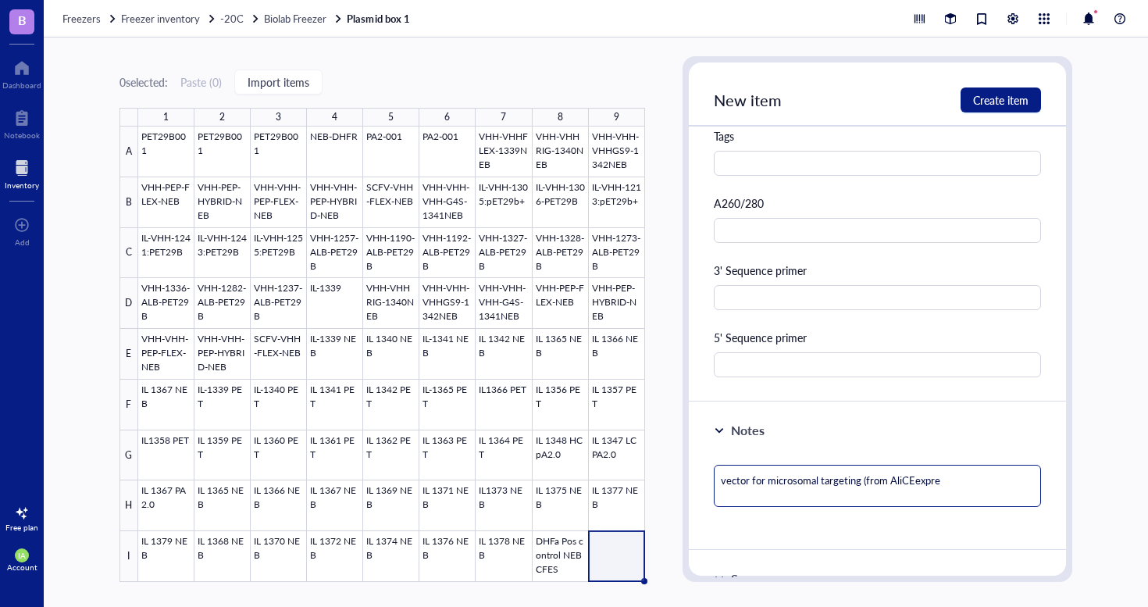
type textarea "vector for microsomal targeting (from AliCEexpres"
type textarea "vector for microsomal targeting (from AliCEexpress"
click at [873, 545] on div "Notes vector for microsomal targeting (from AliCEexpress" at bounding box center [878, 476] width 378 height 148
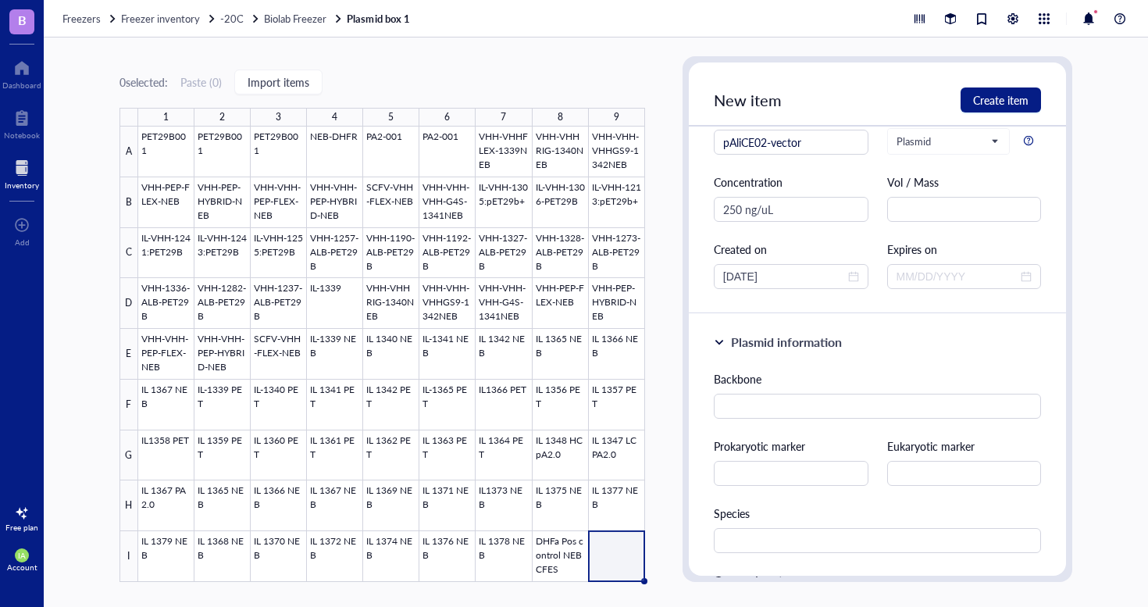
scroll to position [0, 0]
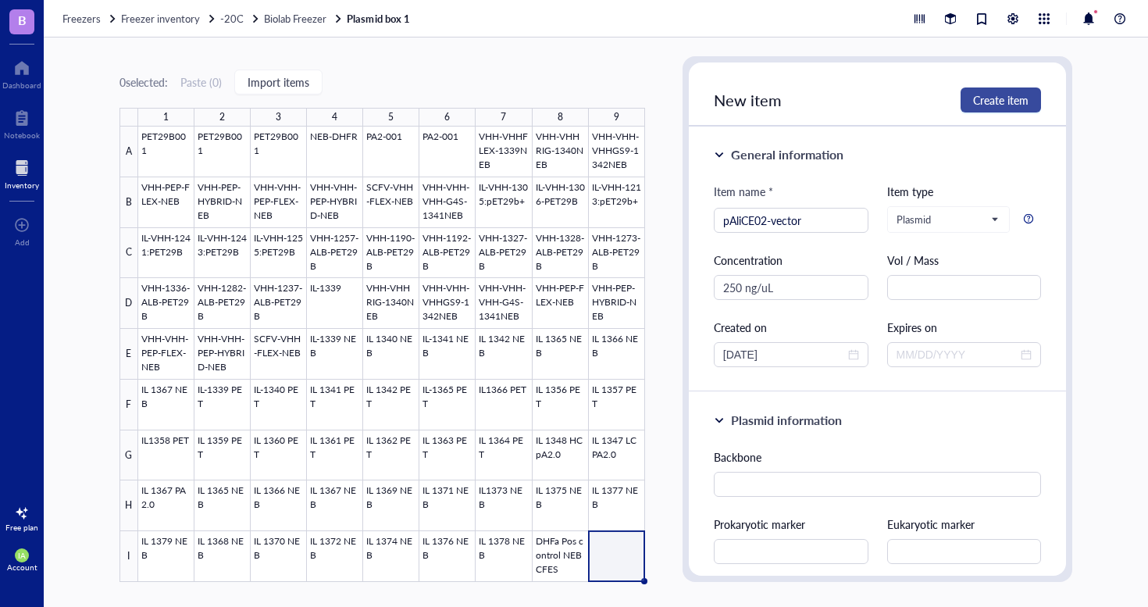
click at [998, 95] on span "Create item" at bounding box center [1000, 100] width 55 height 12
type textarea "Keep everyone on the same page…"
